Goal: Information Seeking & Learning: Check status

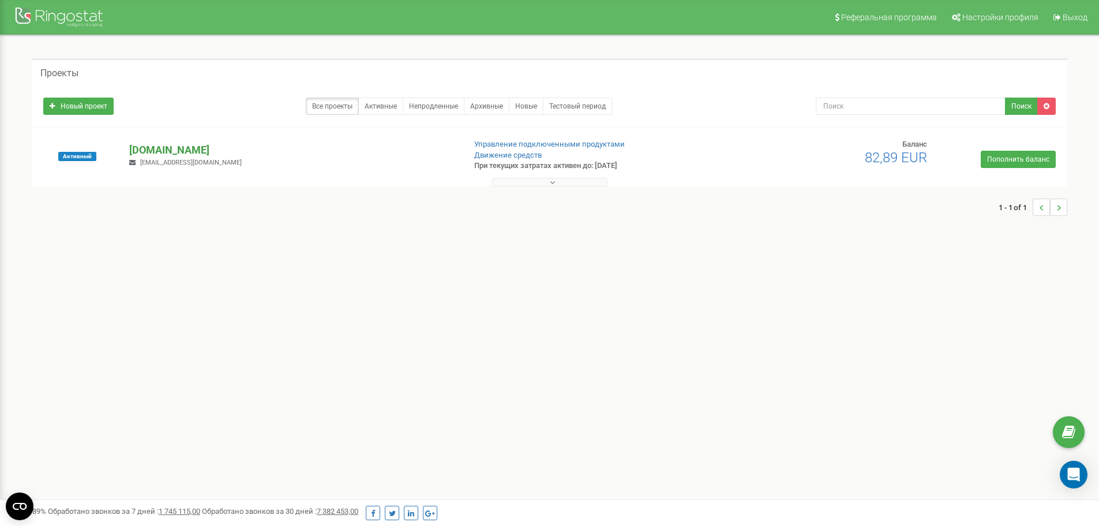
click at [185, 149] on p "[DOMAIN_NAME]" at bounding box center [292, 150] width 326 height 15
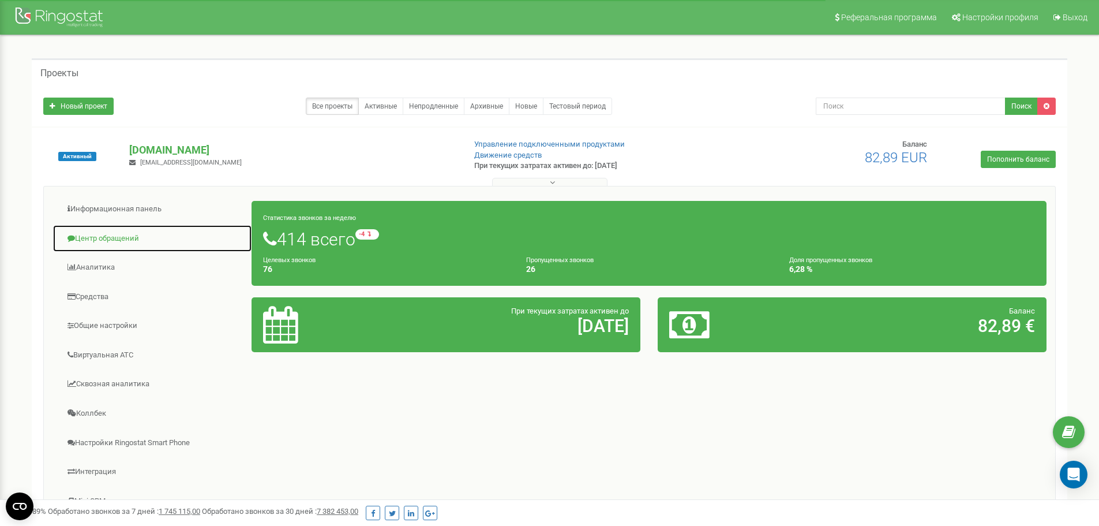
click at [126, 242] on link "Центр обращений" at bounding box center [153, 238] width 200 height 28
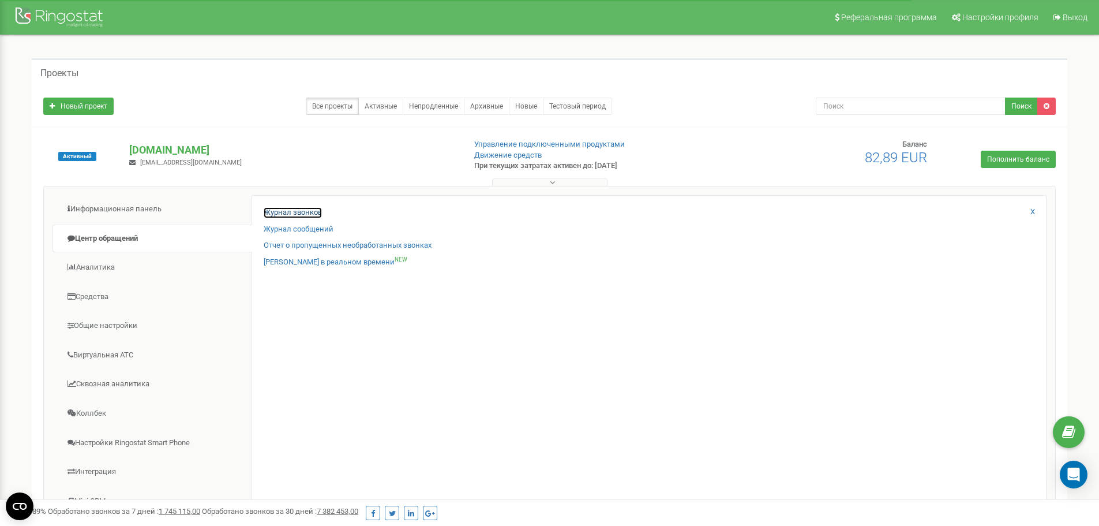
click at [277, 216] on link "Журнал звонков" at bounding box center [293, 212] width 58 height 11
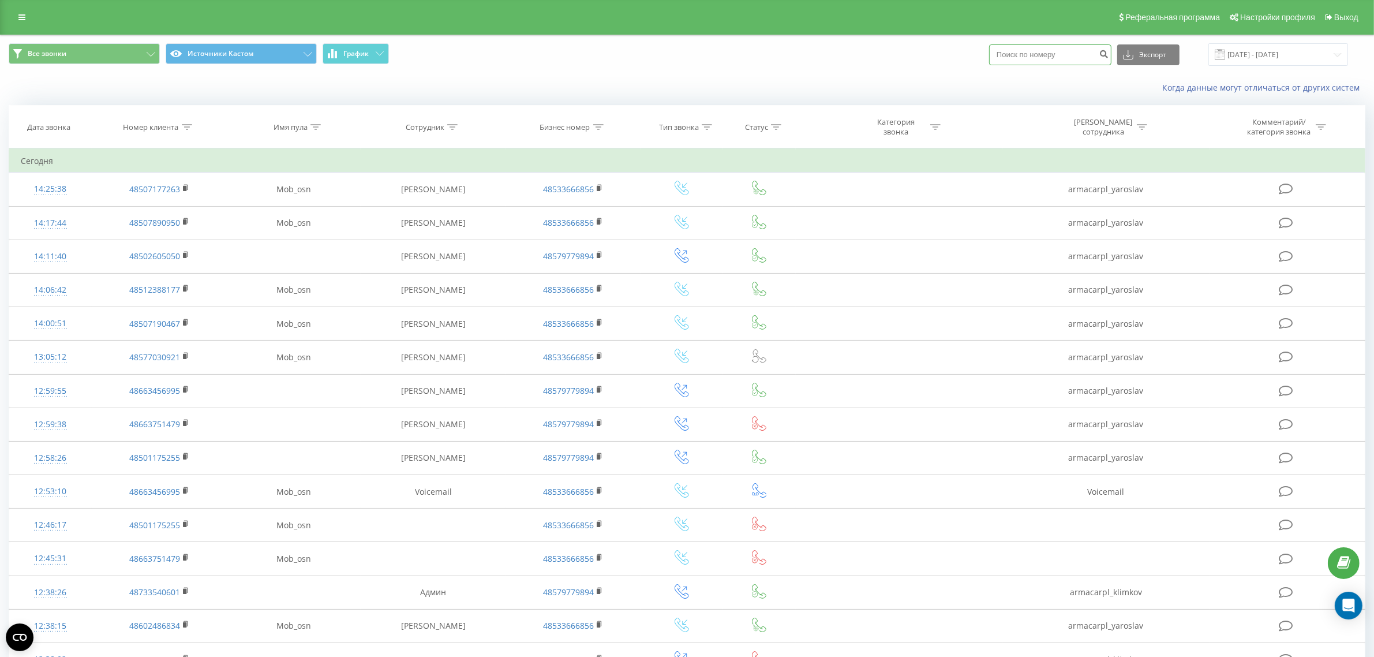
click at [1080, 47] on input at bounding box center [1050, 54] width 122 height 21
paste input "793 188 183"
type input "793 188 183"
click at [1099, 58] on button "submit" at bounding box center [1104, 54] width 16 height 21
click at [1040, 58] on input "793 188 183" at bounding box center [1050, 54] width 122 height 21
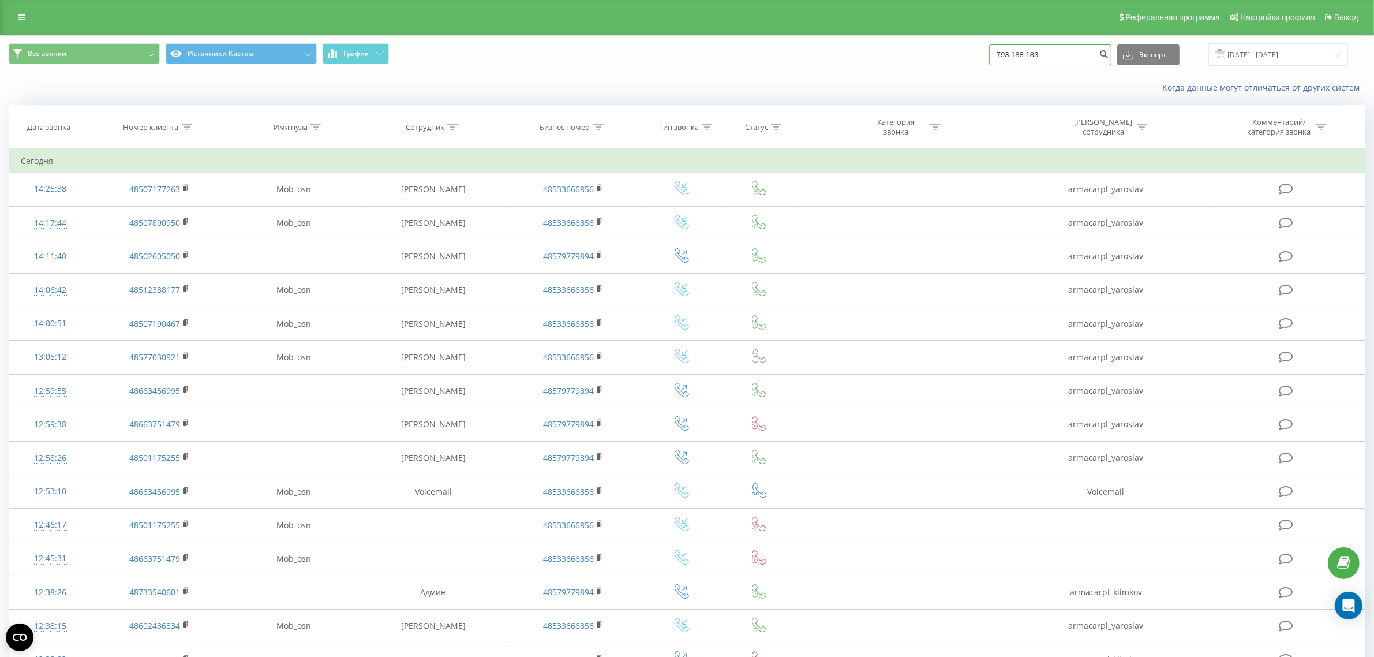
click at [1043, 55] on input "793 188 183" at bounding box center [1050, 54] width 122 height 21
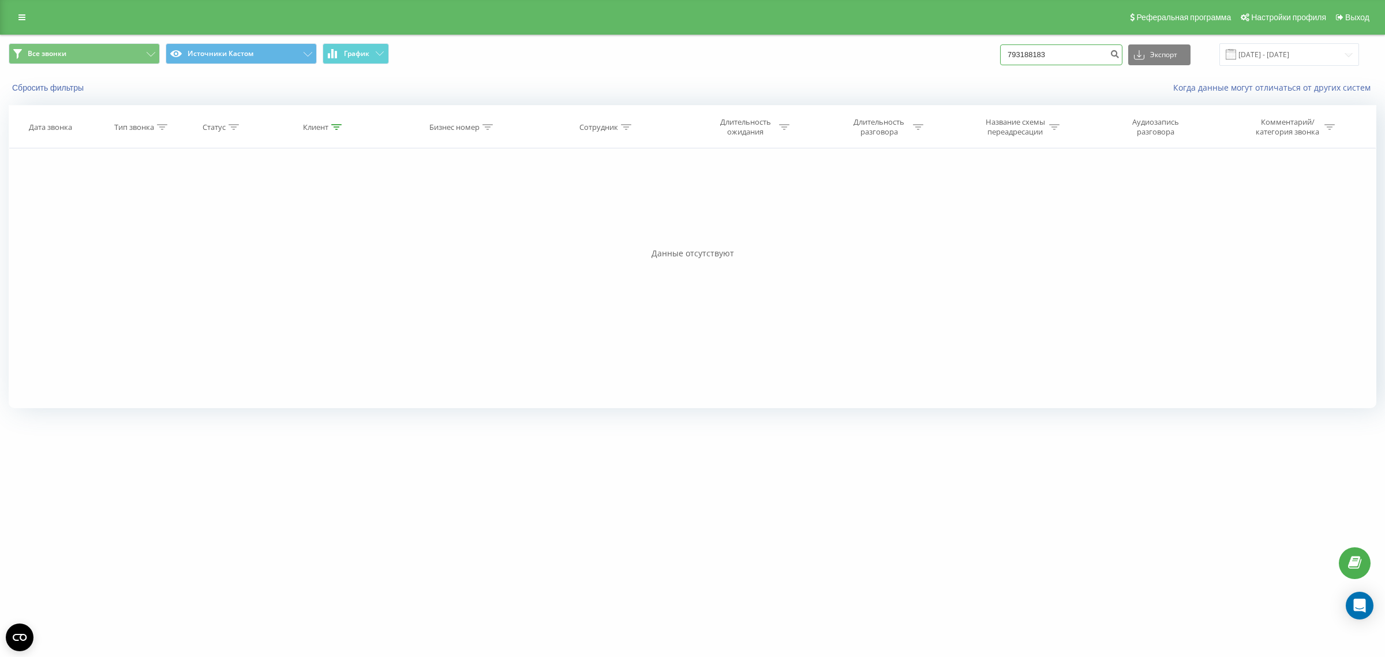
click at [1054, 59] on input "793188183" at bounding box center [1061, 54] width 122 height 21
click at [1119, 55] on icon "submit" at bounding box center [1115, 52] width 10 height 7
click at [1119, 49] on icon "submit" at bounding box center [1115, 52] width 10 height 7
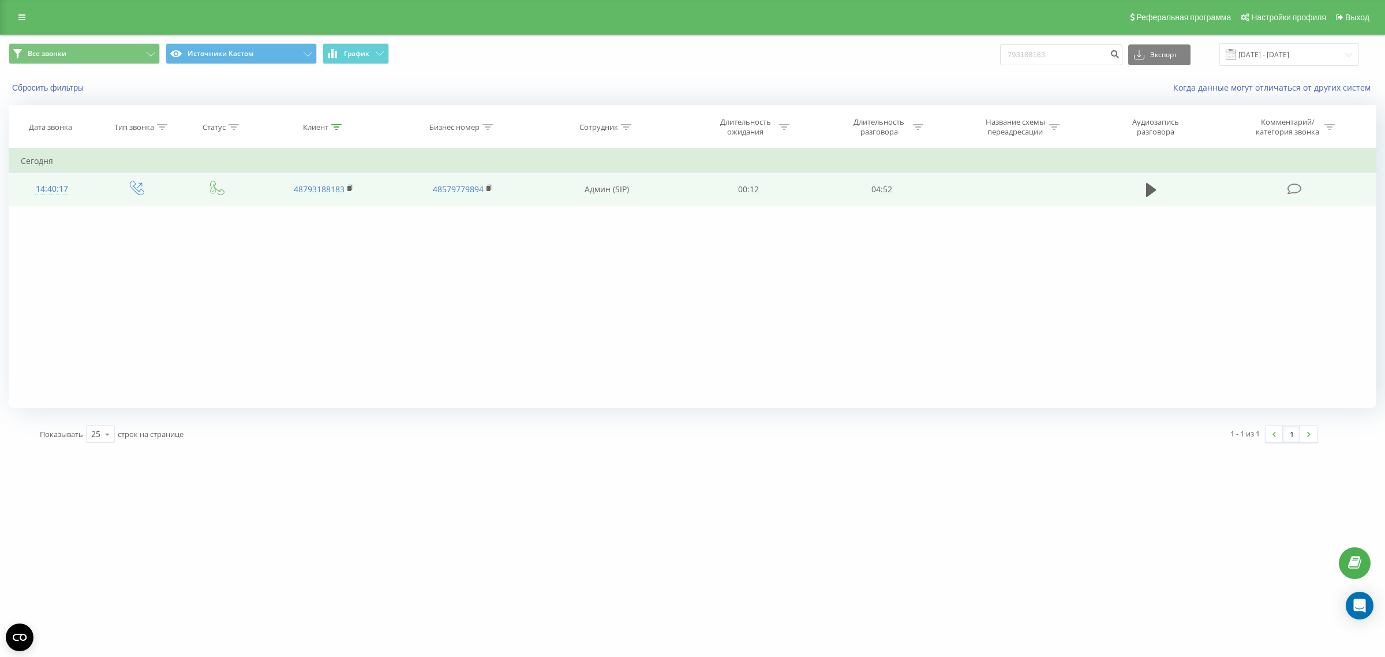
click at [73, 189] on div "14:40:17" at bounding box center [52, 189] width 62 height 23
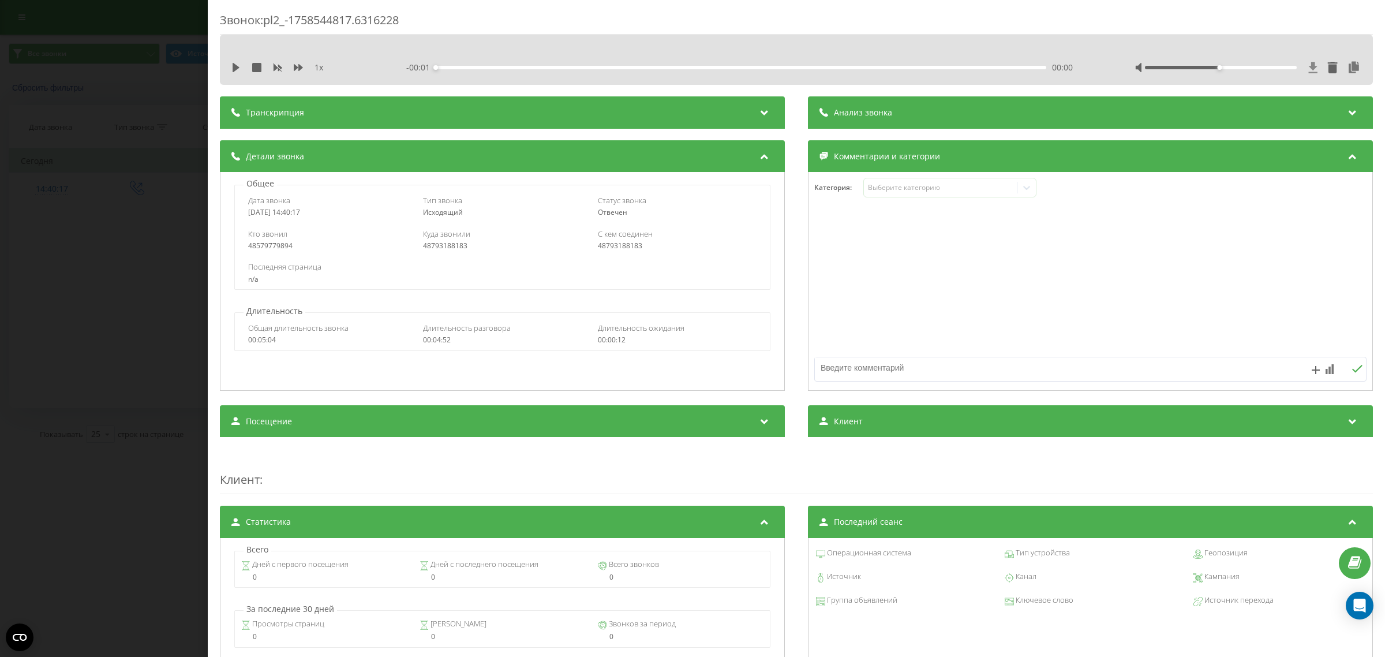
click at [1309, 67] on icon at bounding box center [1313, 67] width 9 height 11
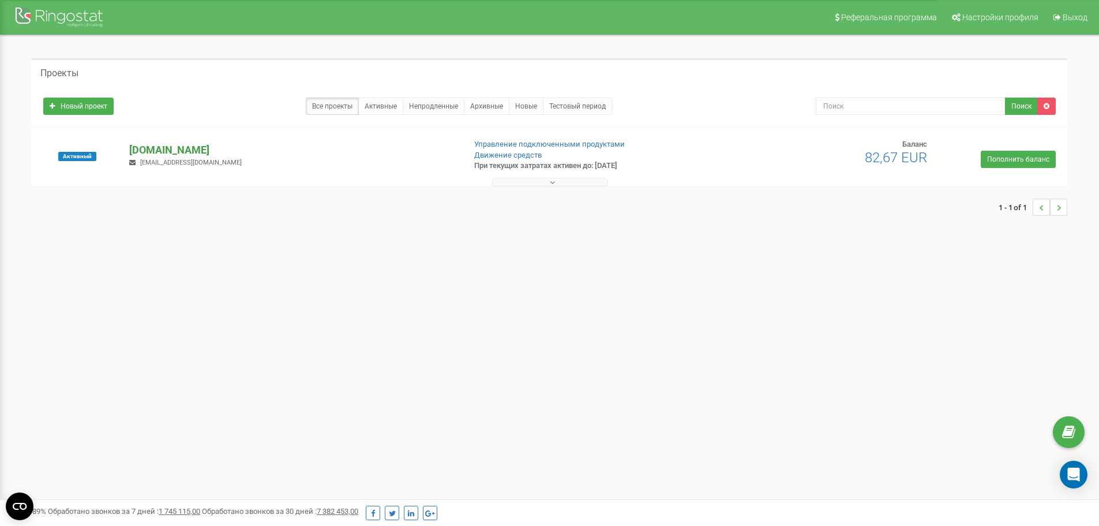
click at [149, 152] on p "[DOMAIN_NAME]" at bounding box center [292, 150] width 326 height 15
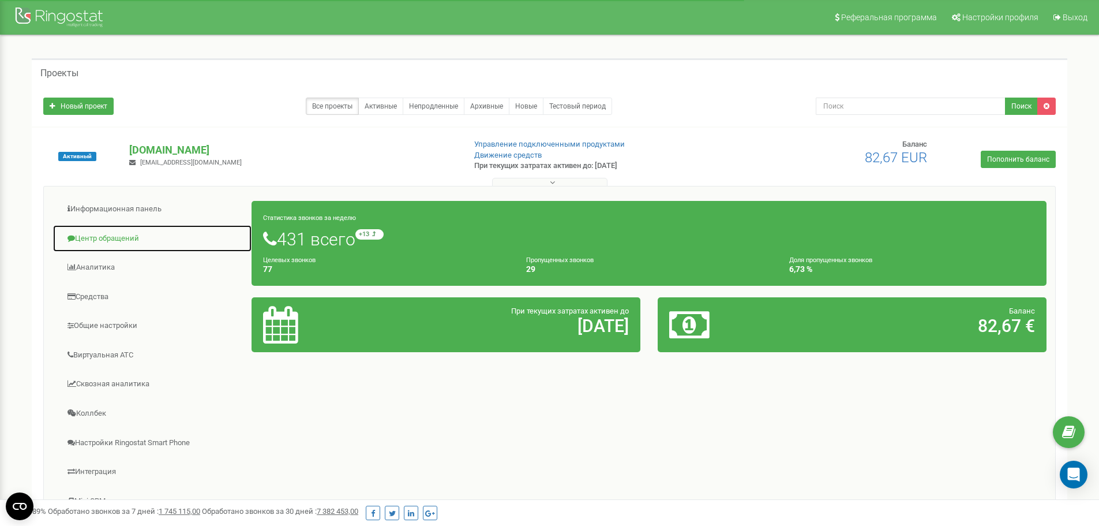
click at [128, 230] on link "Центр обращений" at bounding box center [153, 238] width 200 height 28
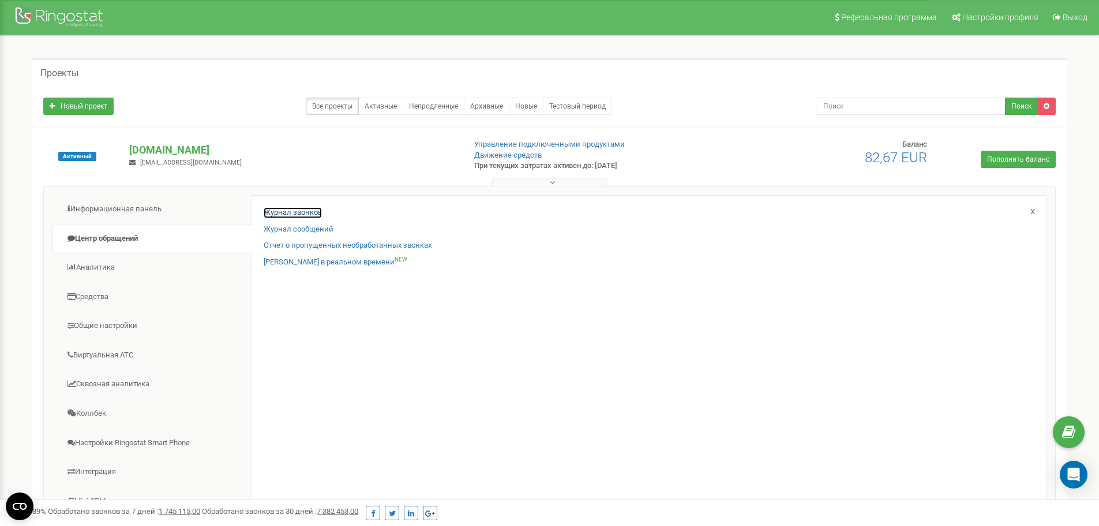
click at [285, 212] on link "Журнал звонков" at bounding box center [293, 212] width 58 height 11
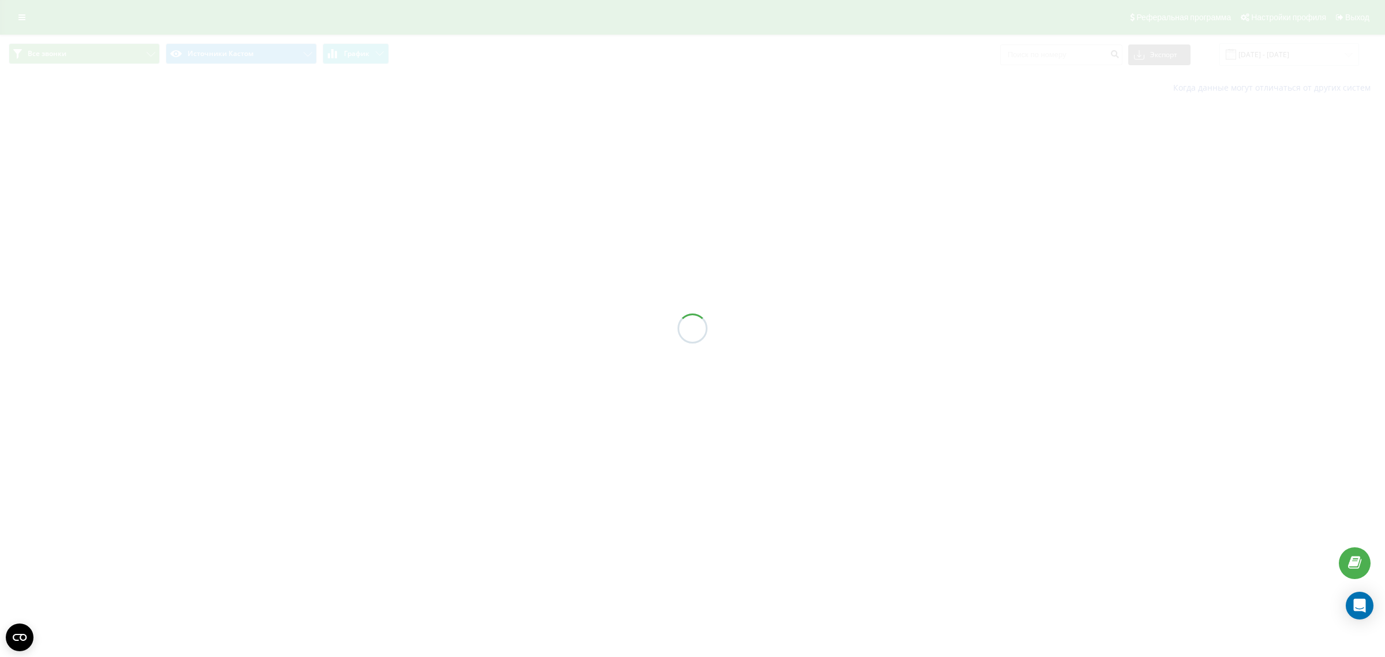
click at [1083, 58] on div at bounding box center [692, 328] width 1385 height 657
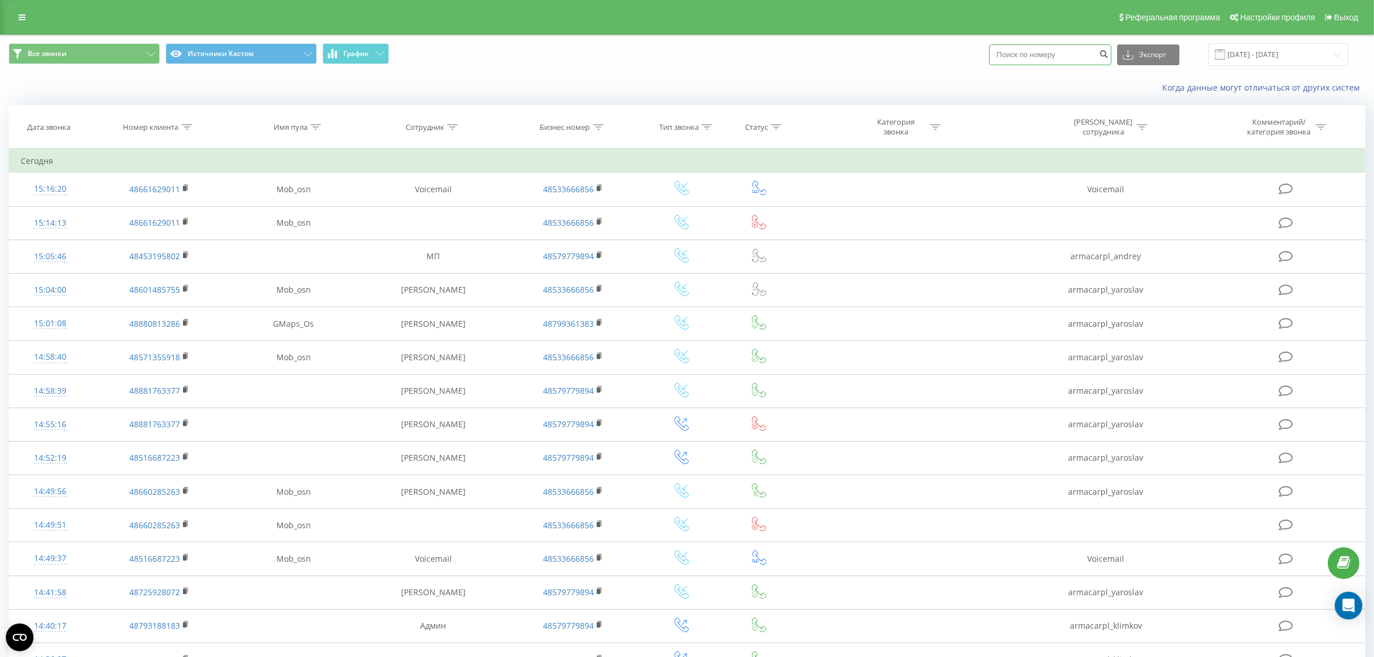
click at [1086, 58] on input at bounding box center [1050, 54] width 122 height 21
paste input "48733540601"
type input "48733540601"
click at [1111, 53] on button "submit" at bounding box center [1104, 54] width 16 height 21
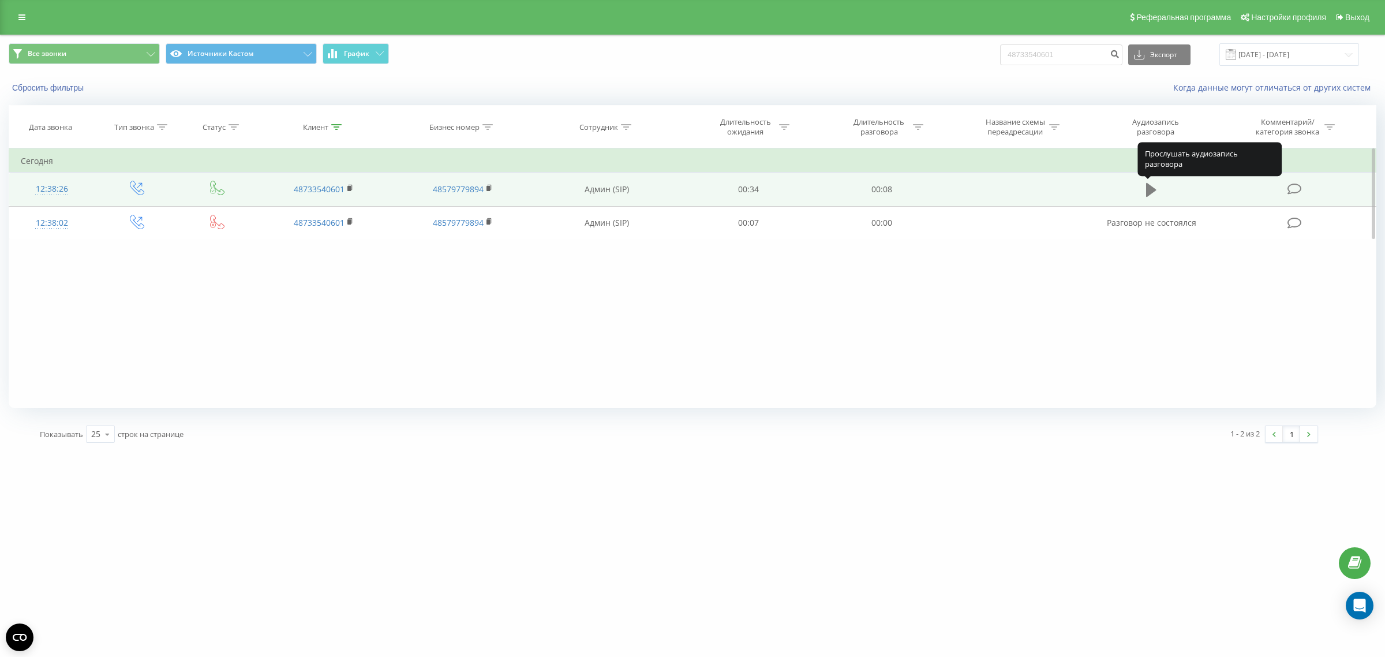
click at [1148, 186] on icon at bounding box center [1151, 190] width 10 height 14
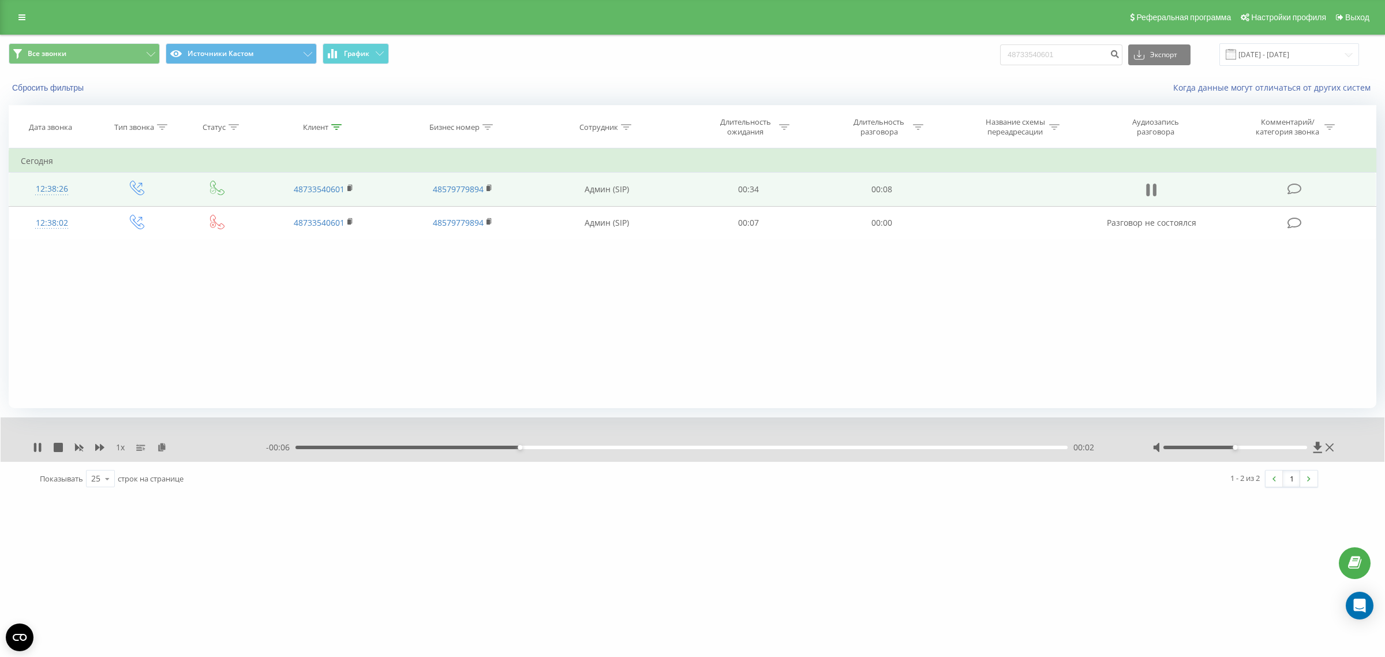
click at [1154, 186] on icon at bounding box center [1154, 189] width 3 height 13
click at [1066, 63] on input "48733540601" at bounding box center [1061, 54] width 122 height 21
paste input "537093975"
type input "48537093975"
click at [1122, 59] on button "submit" at bounding box center [1115, 54] width 16 height 21
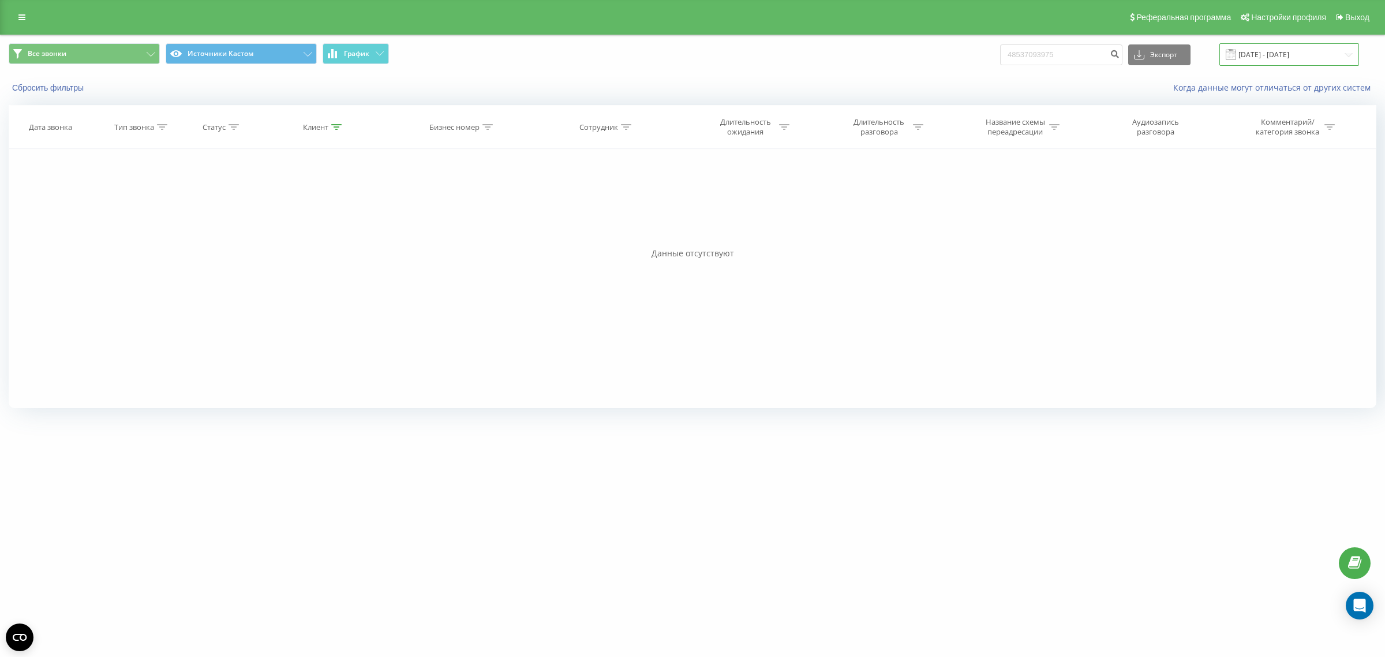
click at [1278, 54] on input "[DATE] - [DATE]" at bounding box center [1289, 54] width 140 height 23
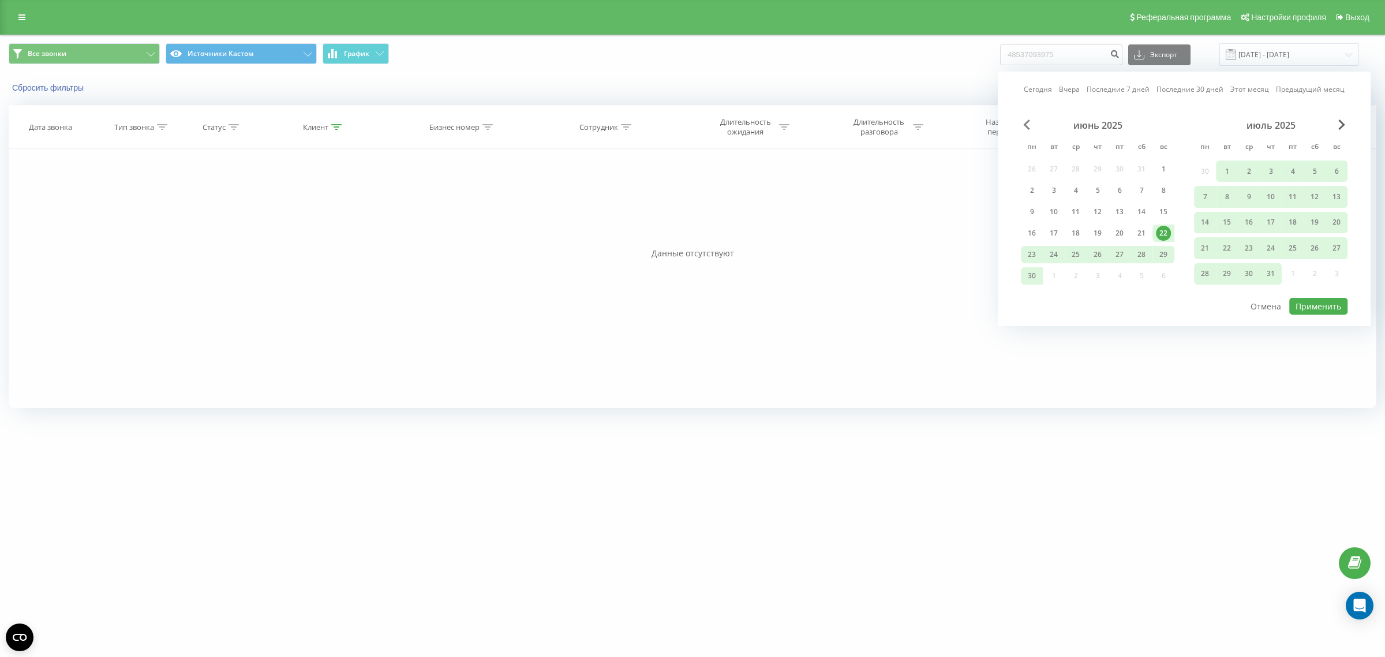
click at [1025, 126] on span "Previous Month" at bounding box center [1026, 124] width 7 height 10
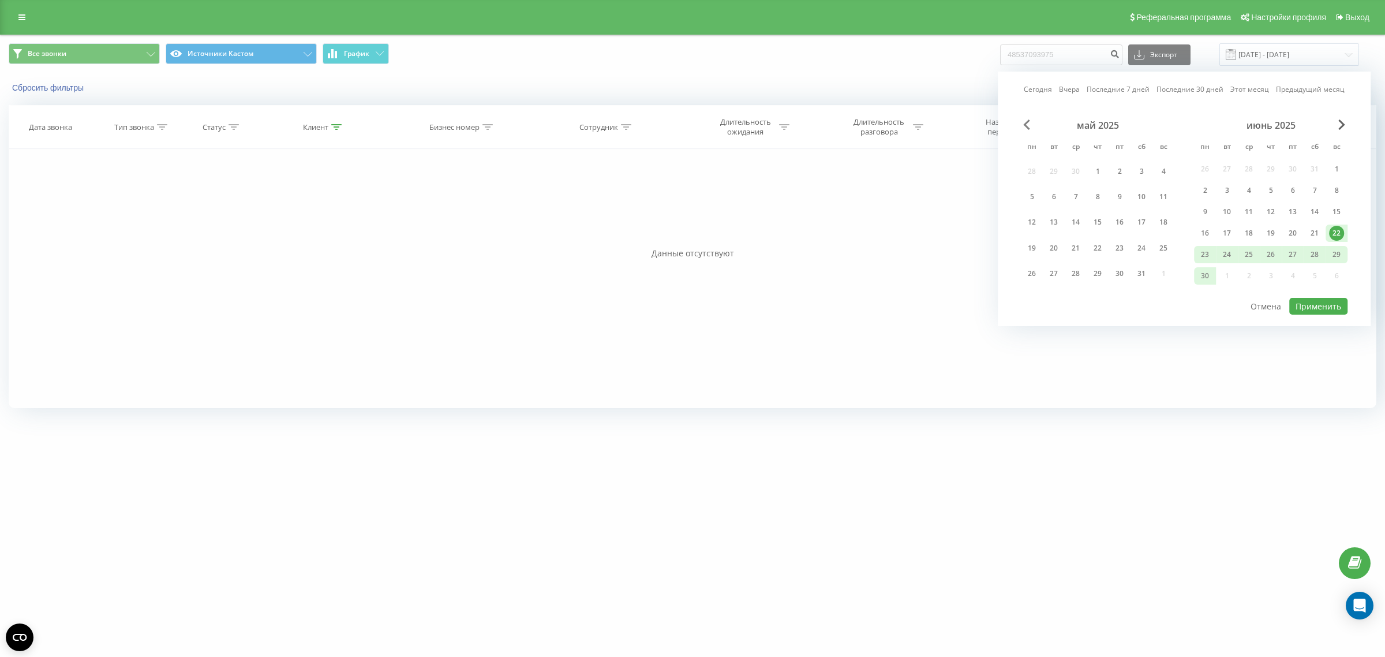
click at [1025, 126] on span "Previous Month" at bounding box center [1026, 124] width 7 height 10
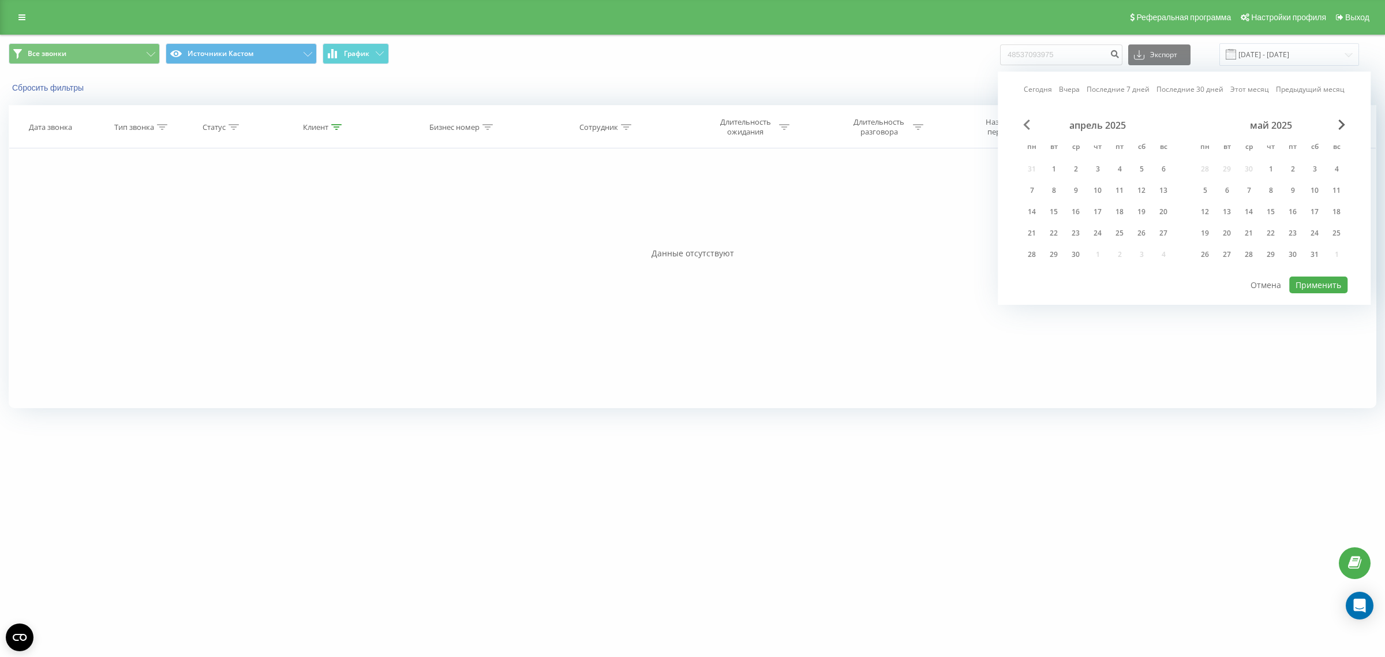
click at [1025, 126] on span "Previous Month" at bounding box center [1026, 124] width 7 height 10
click at [1077, 164] on div "1" at bounding box center [1075, 169] width 15 height 15
click at [1309, 273] on div "[DATE] [DATE] Последние 7 дней Последние 30 дней Этот месяц Предыдущий месяц [D…" at bounding box center [1184, 188] width 373 height 233
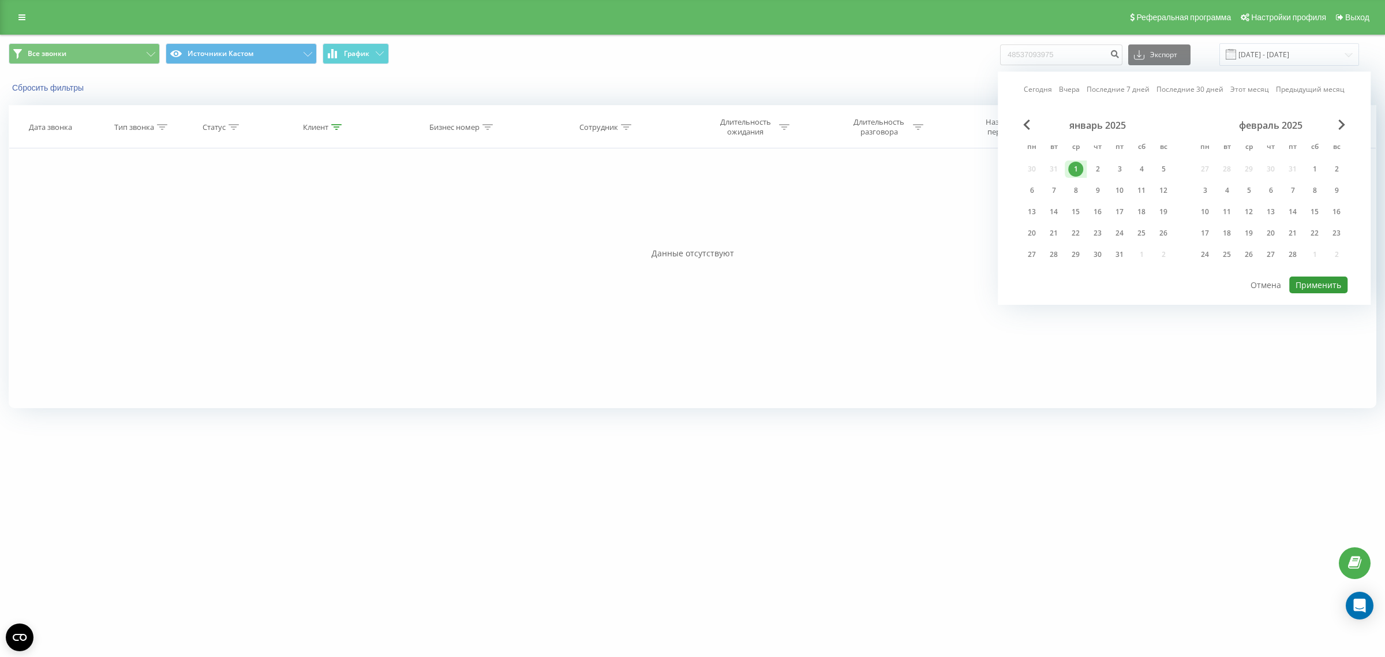
click at [1317, 286] on button "Применить" at bounding box center [1318, 284] width 58 height 17
type input "[DATE] - [DATE]"
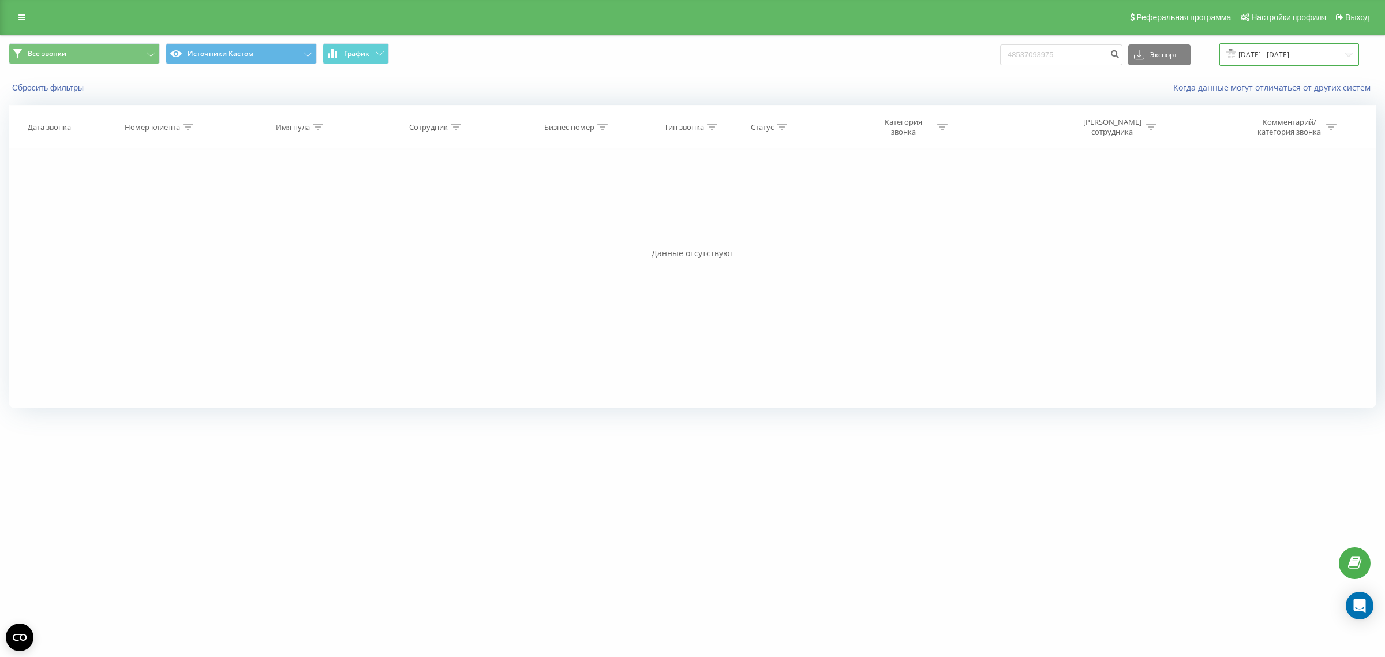
click at [1264, 47] on input "[DATE] - [DATE]" at bounding box center [1289, 54] width 140 height 23
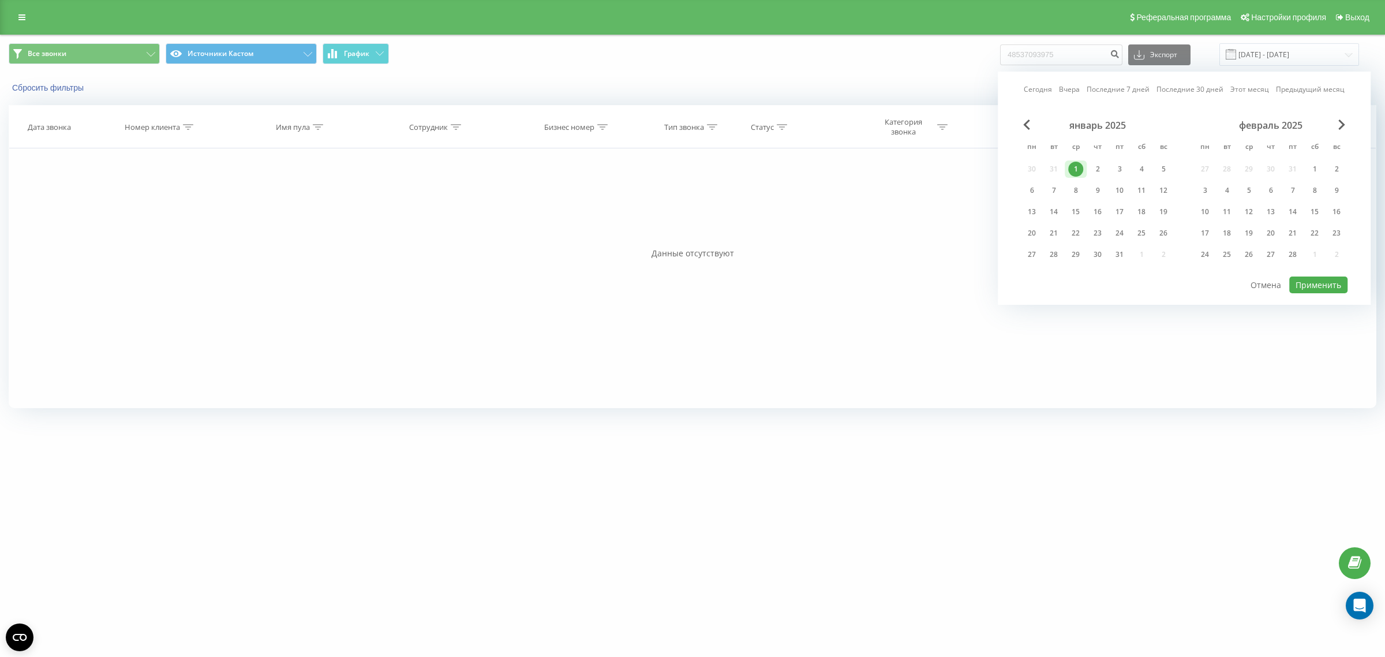
click at [1074, 170] on div "1" at bounding box center [1075, 169] width 15 height 15
click at [1335, 133] on div "[DATE] пн вт ср чт пт сб вс 27 28 29 30 31 1 2 3 4 5 6 7 8 9 10 11 12 13 14 15 …" at bounding box center [1270, 193] width 153 height 148
click at [1339, 131] on div "февраль 2025" at bounding box center [1270, 125] width 153 height 12
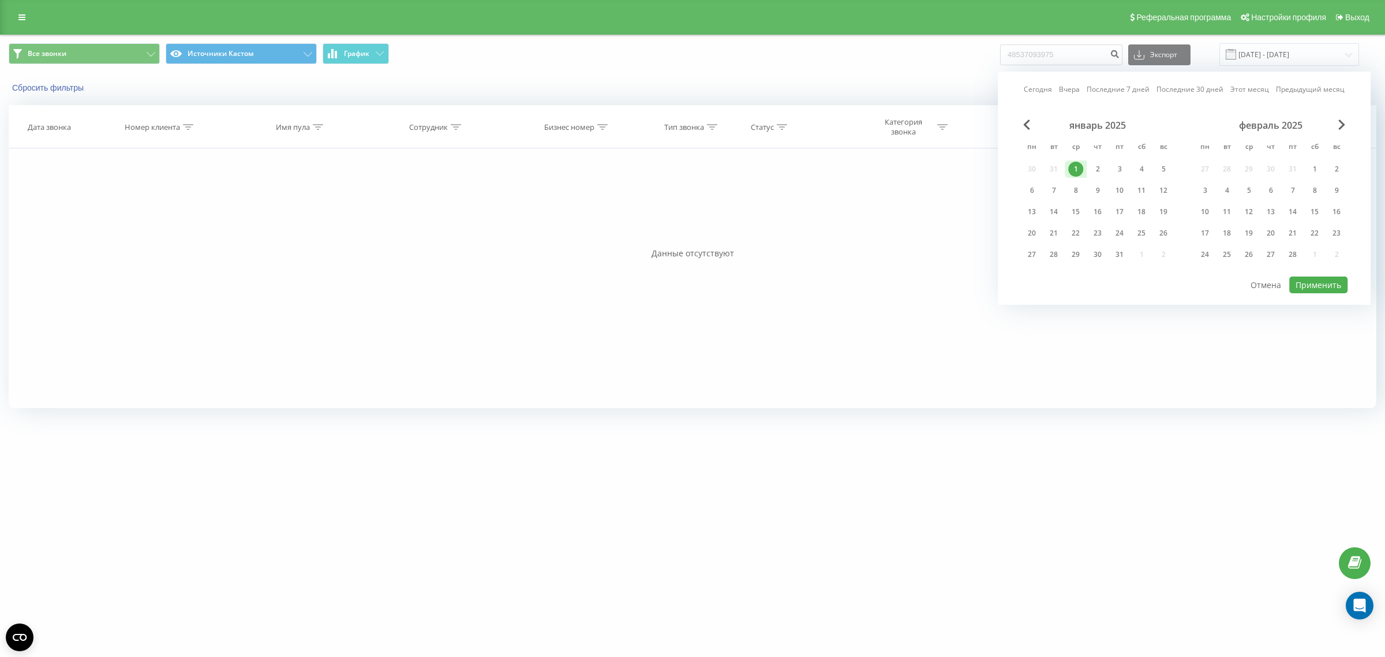
click at [1339, 131] on div "февраль 2025" at bounding box center [1270, 125] width 153 height 12
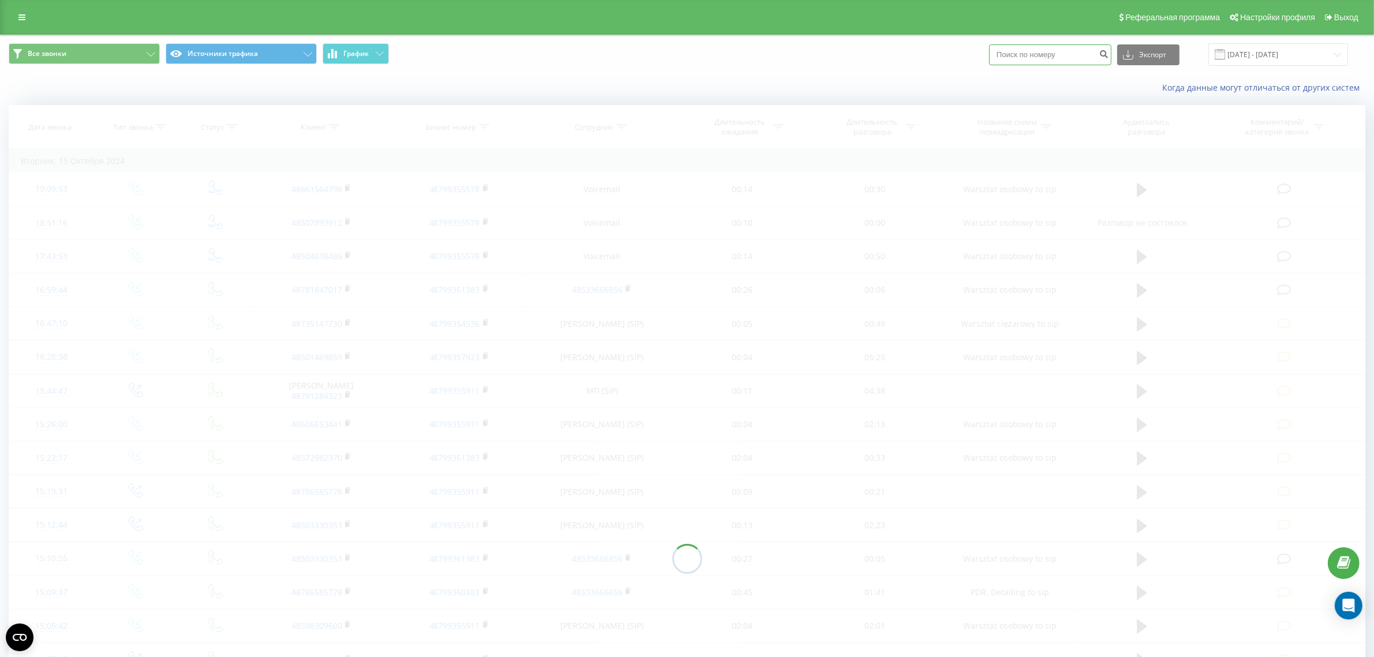
click at [1023, 59] on input at bounding box center [1050, 54] width 122 height 21
